Goal: Task Accomplishment & Management: Manage account settings

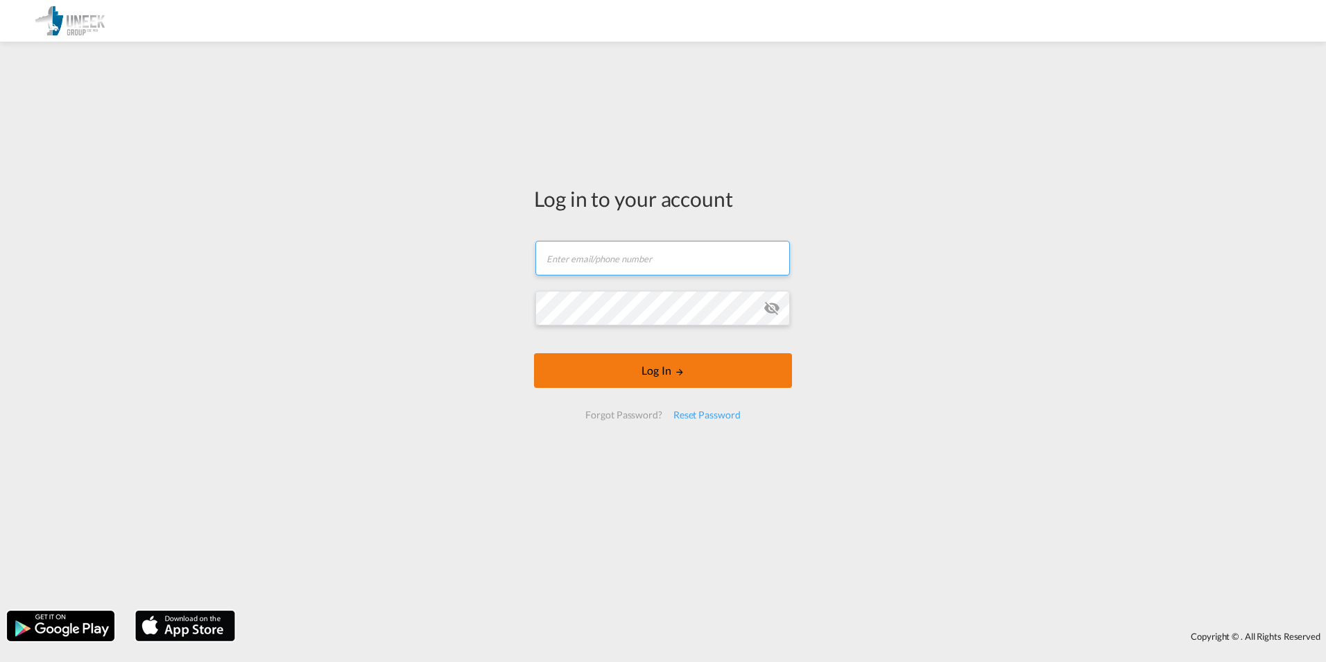
type input "[EMAIL_ADDRESS][DOMAIN_NAME]"
click at [655, 378] on form "[EMAIL_ADDRESS][DOMAIN_NAME] Email field is required Password field is required…" at bounding box center [663, 330] width 258 height 206
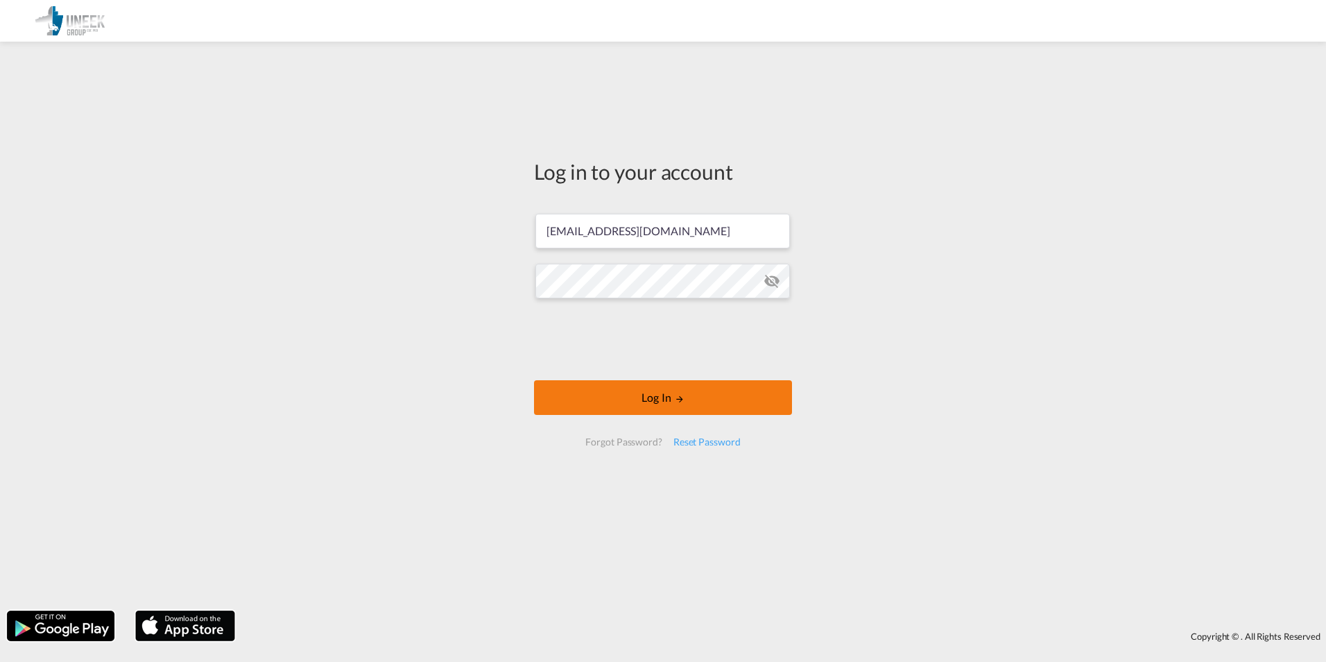
click at [650, 385] on button "Log In" at bounding box center [663, 397] width 258 height 35
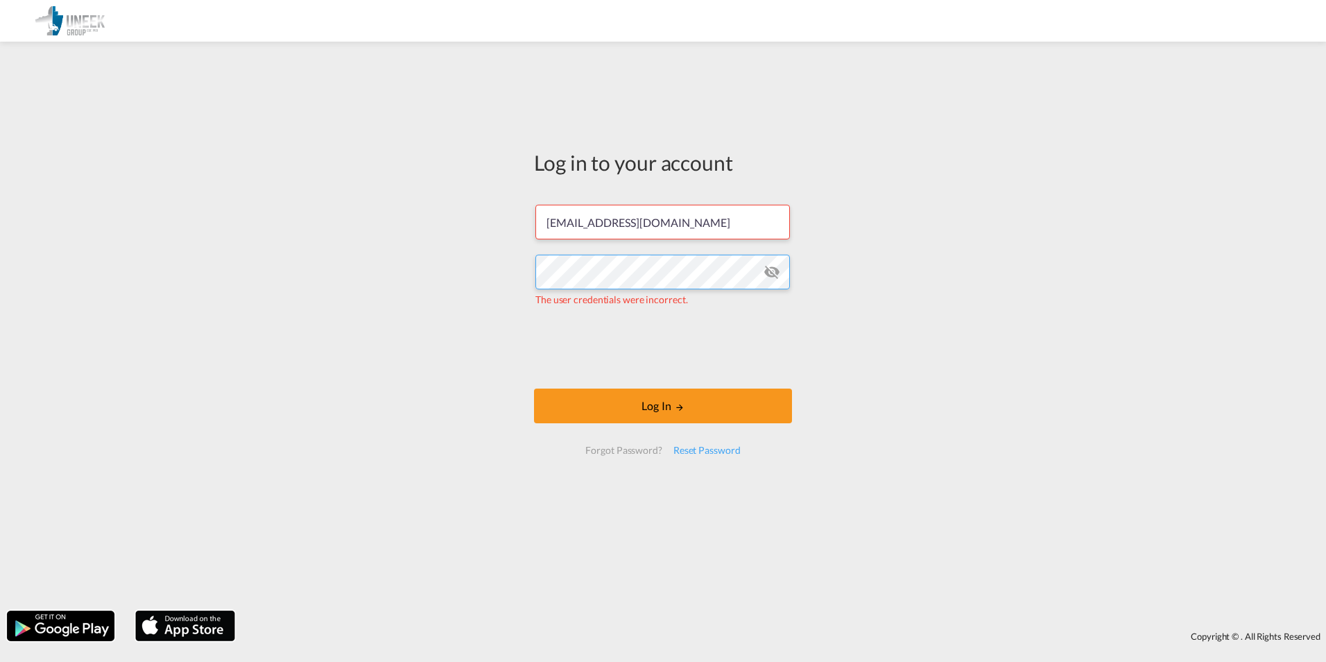
click at [388, 297] on div "Log in to your account [PERSON_NAME][EMAIL_ADDRESS][DOMAIN_NAME] The user crede…" at bounding box center [663, 326] width 1326 height 555
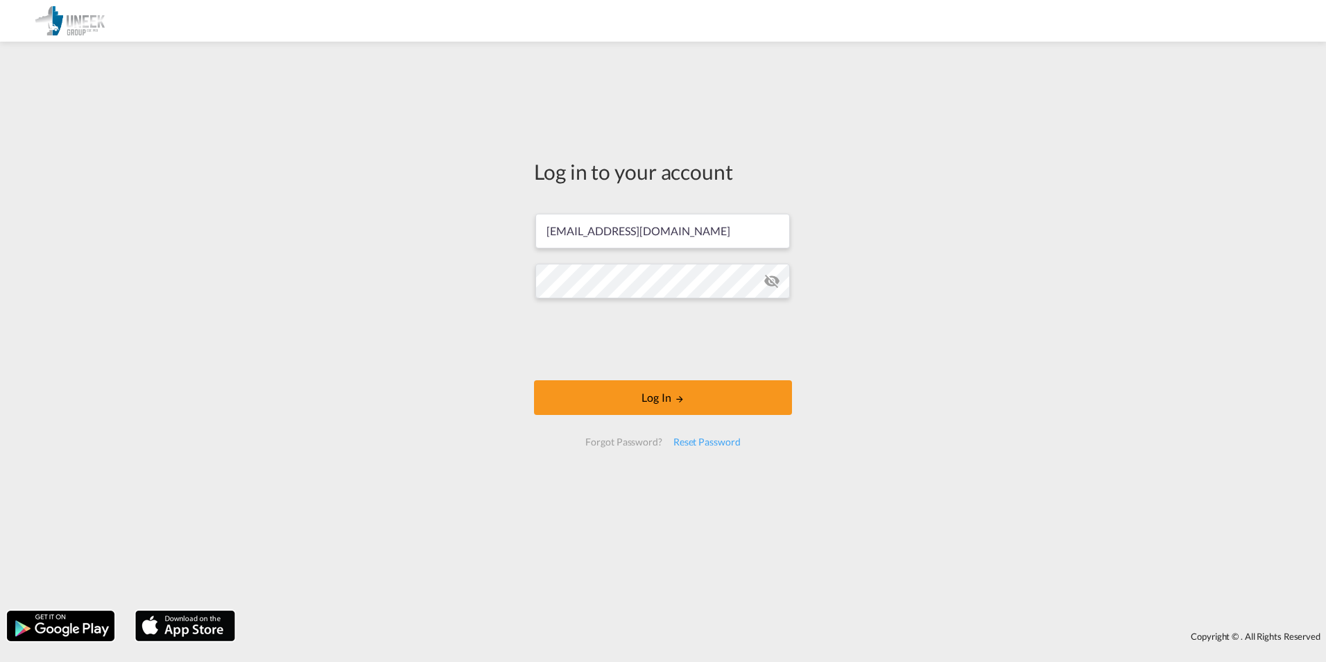
drag, startPoint x: 976, startPoint y: 343, endPoint x: 969, endPoint y: 342, distance: 7.7
click at [976, 343] on div "Log in to your account [EMAIL_ADDRESS][DOMAIN_NAME] Log In Forgot Password? Res…" at bounding box center [663, 326] width 1326 height 555
click at [663, 406] on button "Log In" at bounding box center [663, 397] width 258 height 35
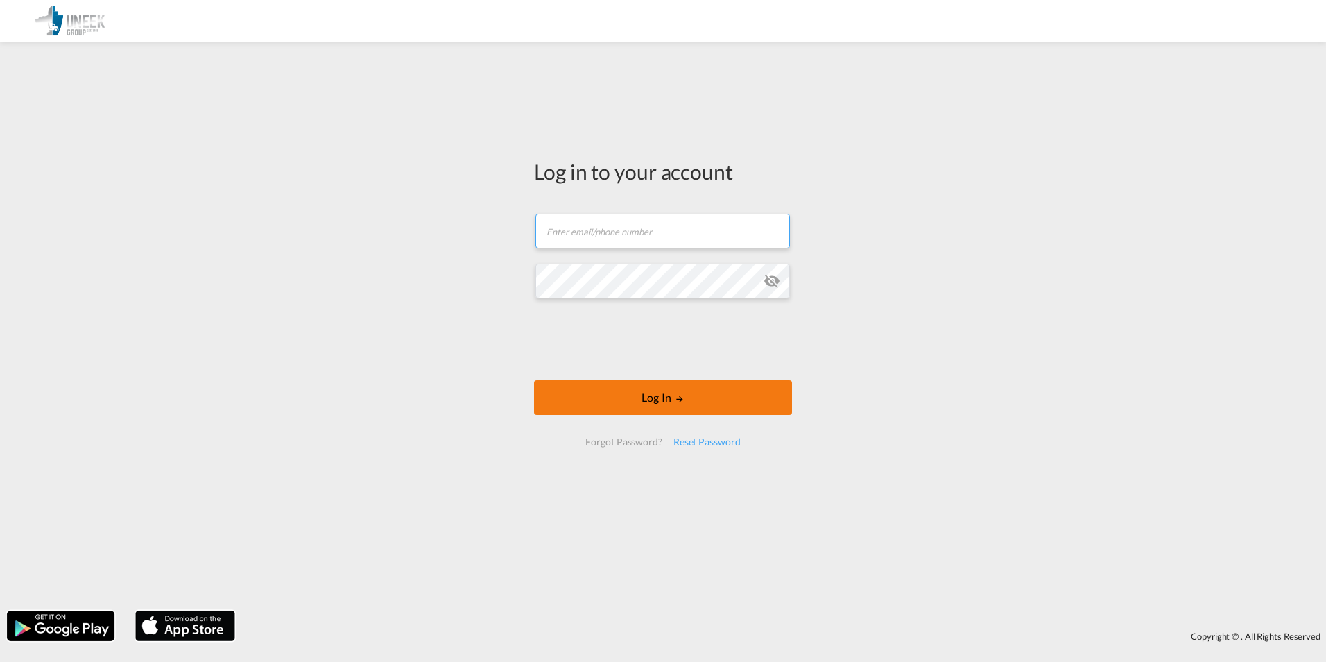
type input "[EMAIL_ADDRESS][DOMAIN_NAME]"
click at [654, 401] on button "Log In" at bounding box center [663, 397] width 258 height 35
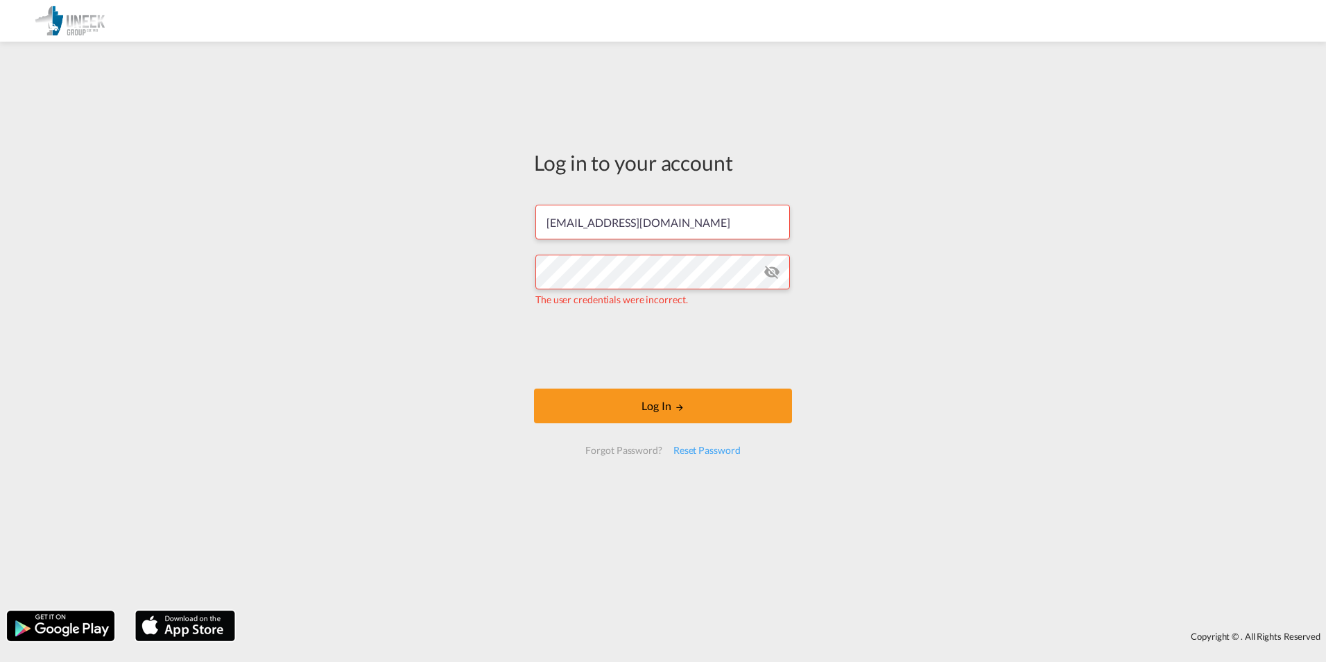
click at [774, 276] on md-icon "icon-eye-off" at bounding box center [771, 272] width 17 height 17
click at [990, 226] on div "Log in to your account [PERSON_NAME][EMAIL_ADDRESS][DOMAIN_NAME] The user crede…" at bounding box center [663, 326] width 1326 height 555
